Goal: Communication & Community: Ask a question

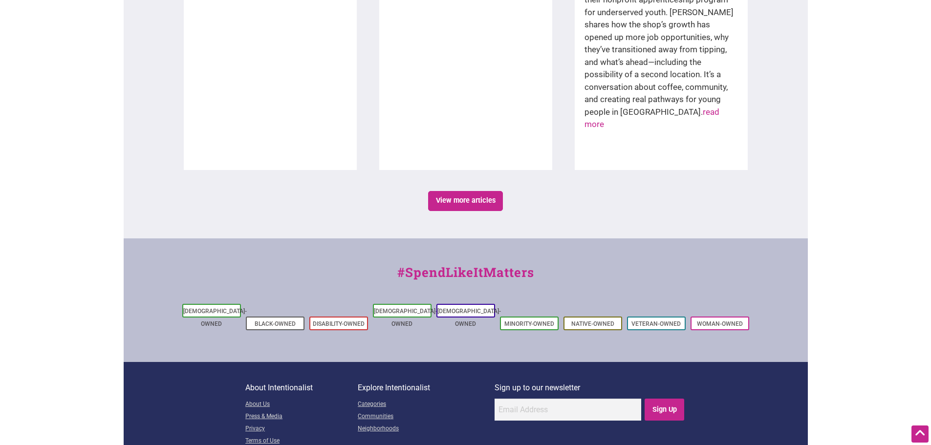
scroll to position [1737, 0]
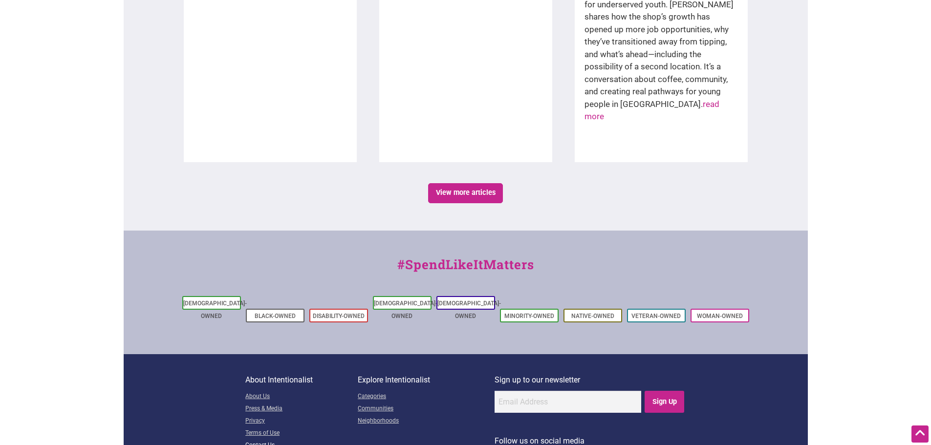
click at [269, 440] on link "Contact Us" at bounding box center [301, 446] width 112 height 12
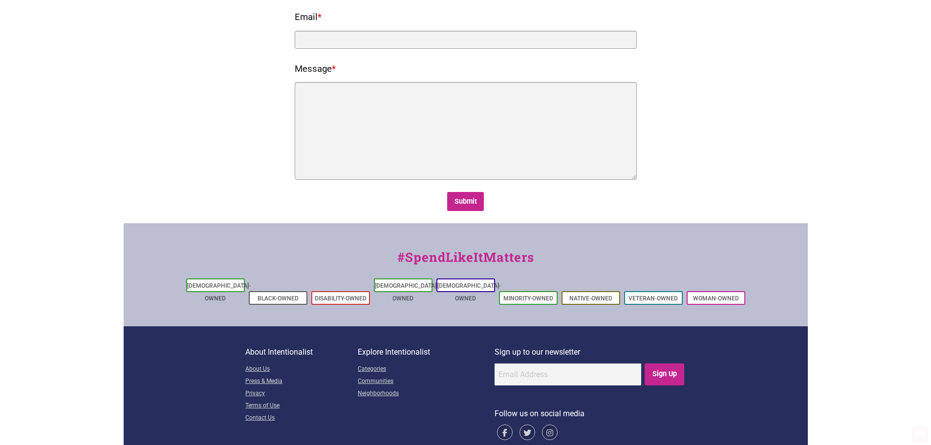
scroll to position [180, 0]
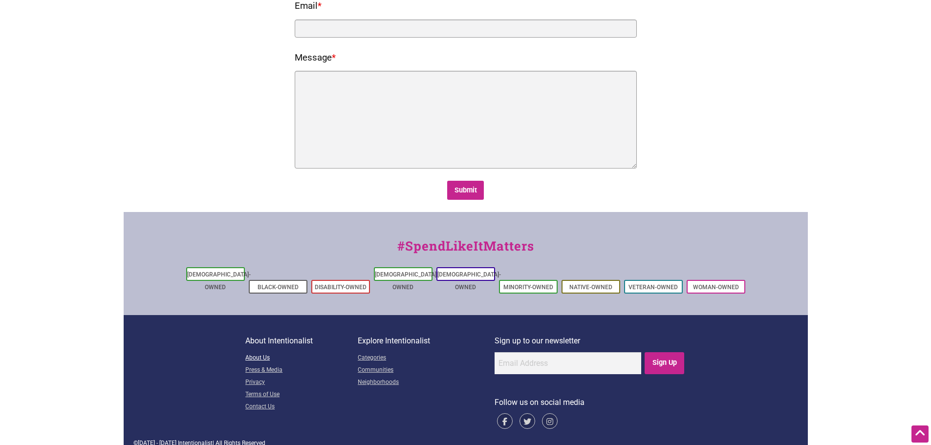
click at [254, 352] on link "About Us" at bounding box center [301, 358] width 112 height 12
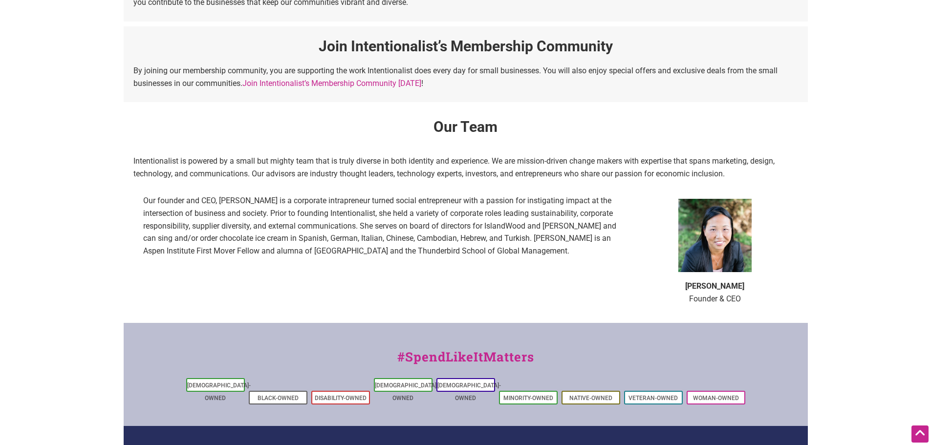
scroll to position [635, 0]
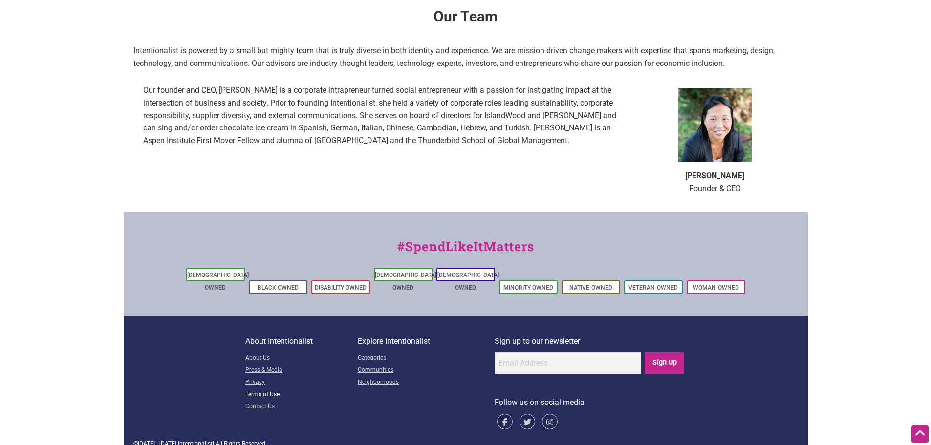
click at [264, 389] on link "Terms of Use" at bounding box center [301, 395] width 112 height 12
click at [260, 401] on link "Contact Us" at bounding box center [301, 407] width 112 height 12
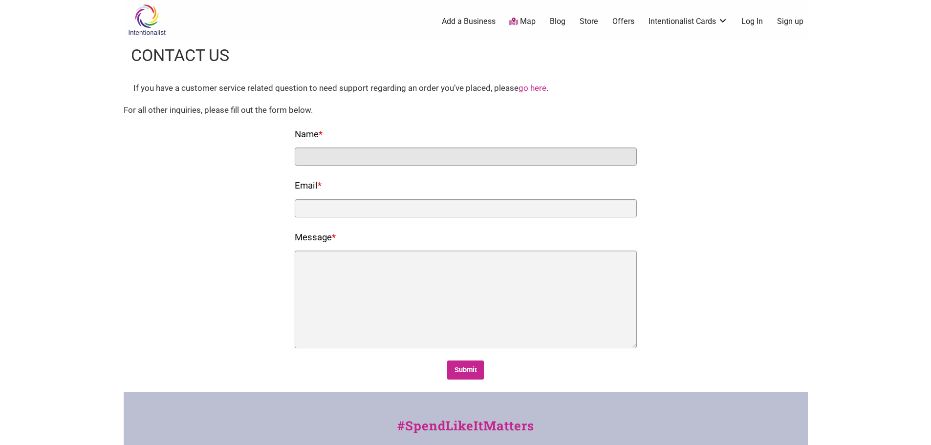
click at [359, 156] on input "Name *" at bounding box center [466, 157] width 342 height 18
type input "Melissa White"
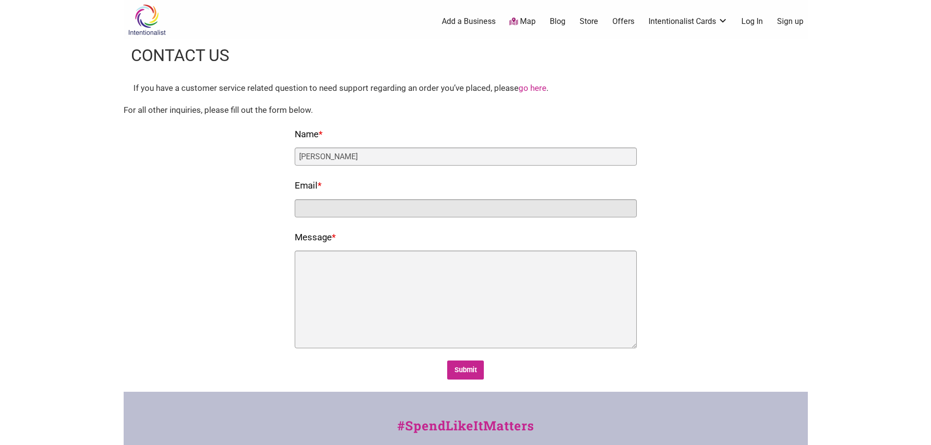
click at [400, 206] on input "Email *" at bounding box center [466, 208] width 342 height 18
type input "mwhite@sodoseattle.org"
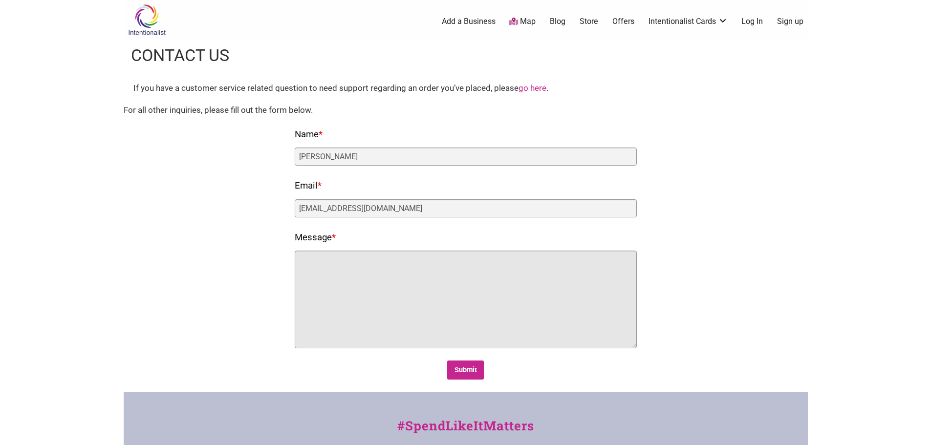
click at [408, 273] on textarea "Message *" at bounding box center [466, 300] width 342 height 98
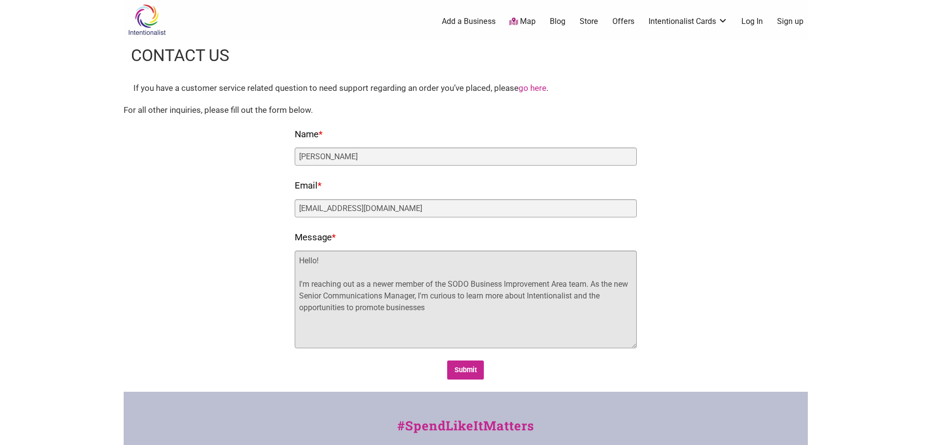
drag, startPoint x: 565, startPoint y: 299, endPoint x: 464, endPoint y: 306, distance: 101.4
click at [464, 306] on textarea "Hello! I'm reaching out as a newer member of the SODO Business Improvement Area…" at bounding box center [466, 300] width 342 height 98
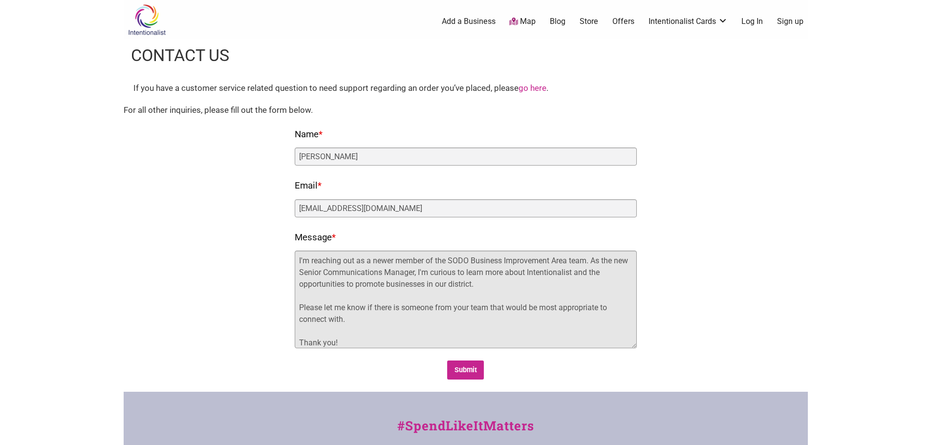
scroll to position [35, 0]
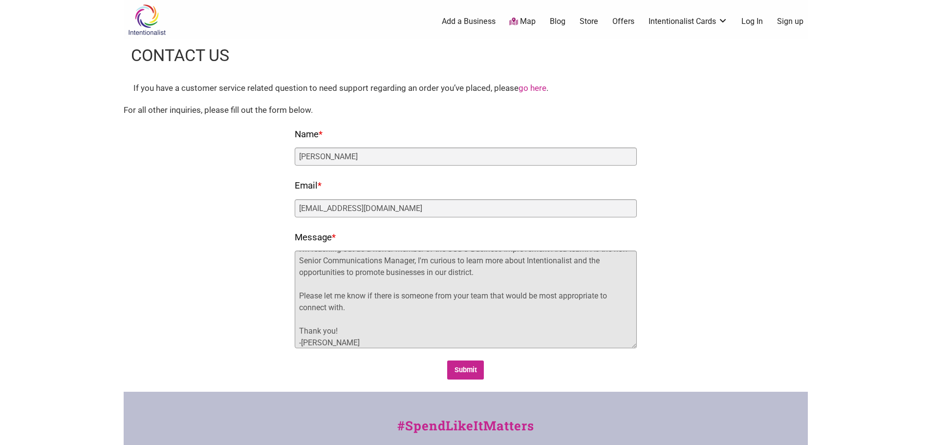
click at [382, 347] on textarea "Hello! I'm reaching out as a newer member of the SODO Business Improvement Area…" at bounding box center [466, 300] width 342 height 98
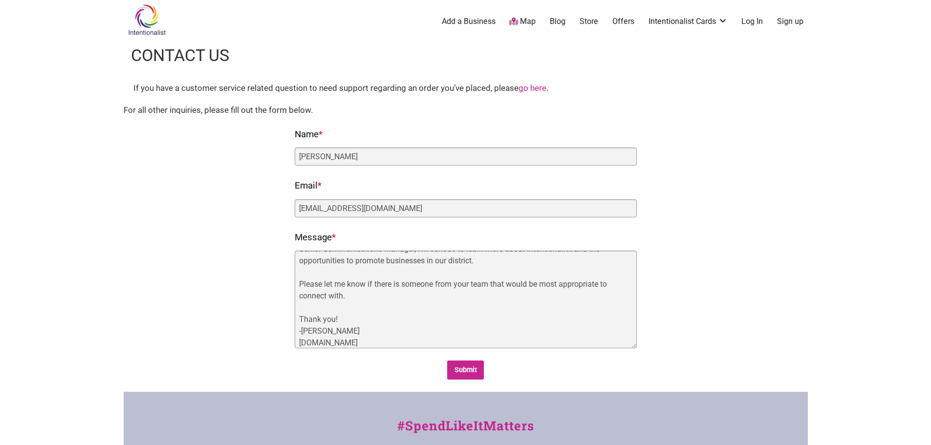
click at [812, 318] on body "× Menu 0 Add a Business Map Blog Store Offers Intentionalist Cards Buy Black Ca…" at bounding box center [465, 222] width 931 height 445
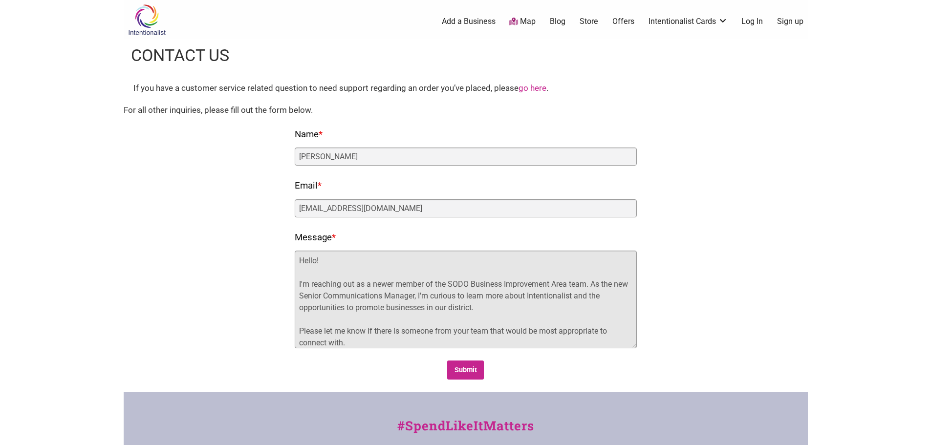
click at [387, 305] on textarea "Hello! I'm reaching out as a newer member of the SODO Business Improvement Area…" at bounding box center [466, 300] width 342 height 98
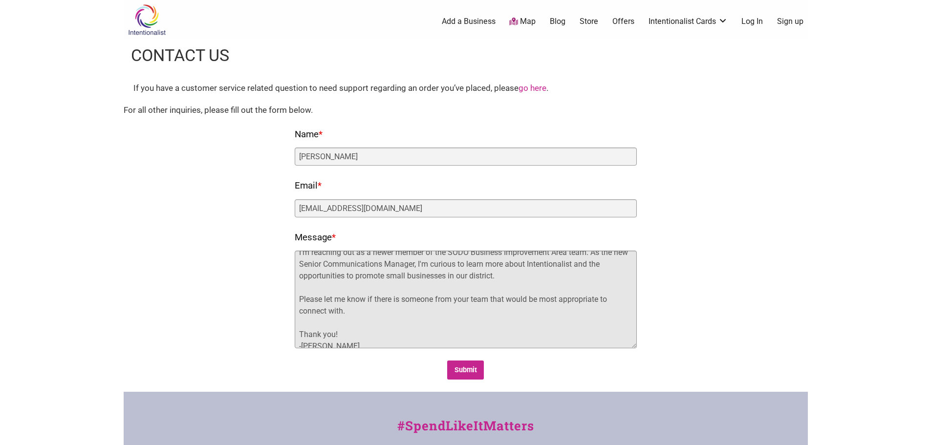
scroll to position [49, 0]
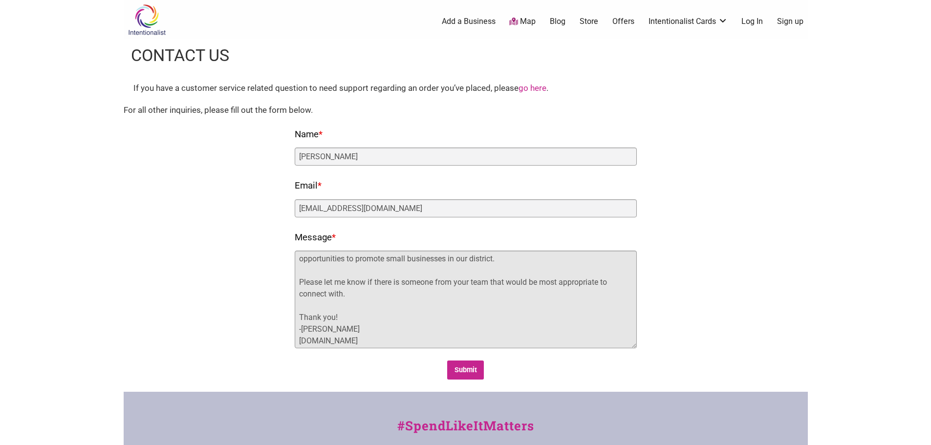
type textarea "Hello! I'm reaching out as a newer member of the SODO Business Improvement Area…"
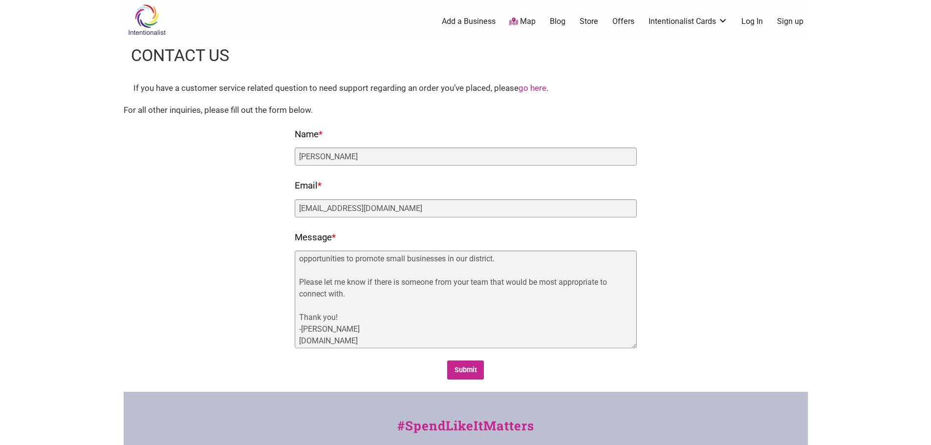
click at [274, 292] on div "Fields marked with an * are required Name * Melissa White Email * mwhite@sodose…" at bounding box center [465, 254] width 664 height 254
click at [463, 369] on input "Submit" at bounding box center [465, 370] width 37 height 19
